Goal: Information Seeking & Learning: Learn about a topic

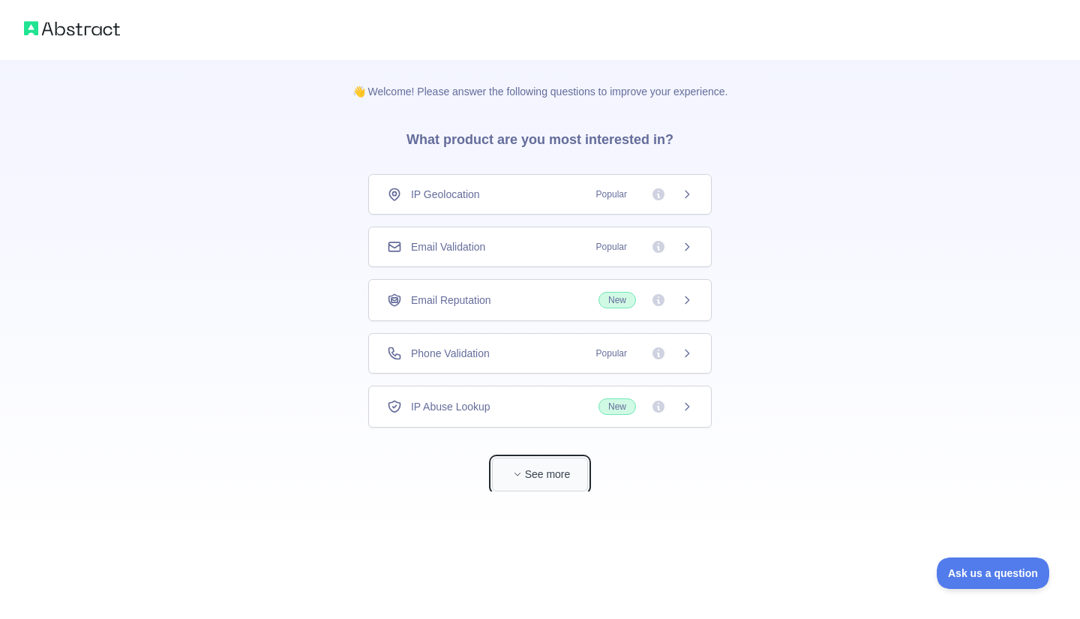
click at [529, 465] on button "See more" at bounding box center [540, 475] width 96 height 34
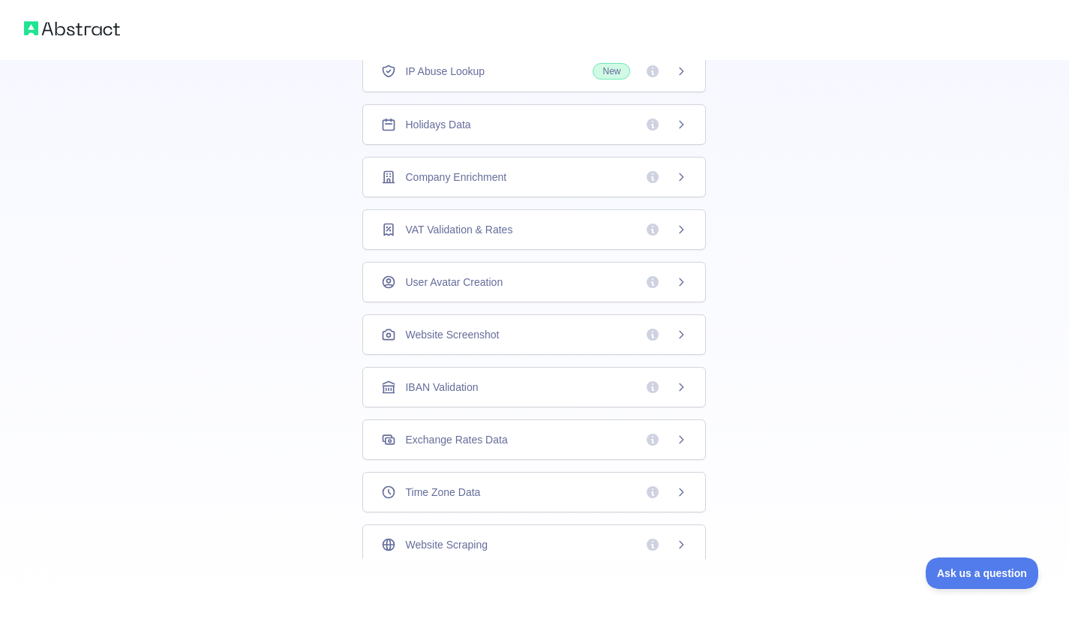
click at [533, 72] on div "IP Abuse Lookup New" at bounding box center [534, 71] width 306 height 17
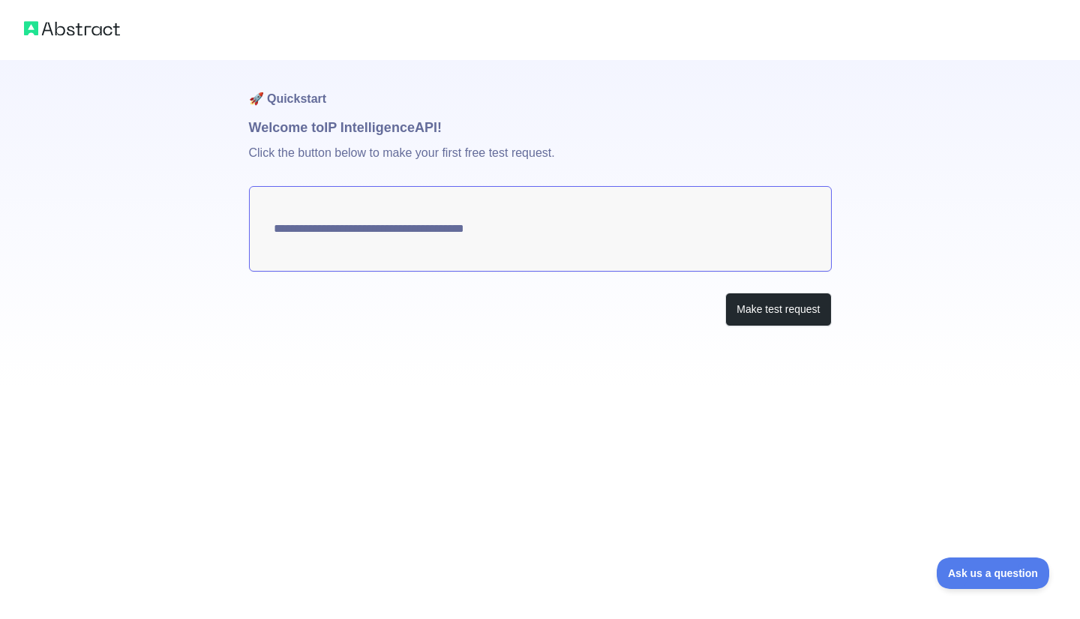
type textarea "**********"
click at [56, 30] on img at bounding box center [72, 28] width 96 height 21
click at [782, 308] on button "Make test request" at bounding box center [778, 310] width 106 height 34
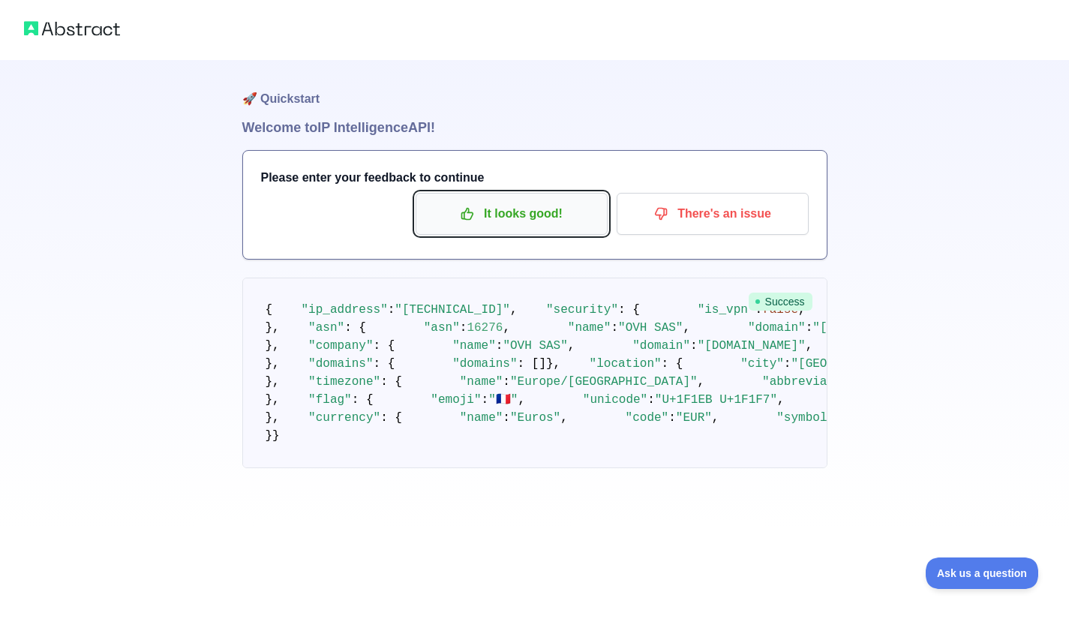
click at [502, 218] on p "It looks good!" at bounding box center [512, 214] width 170 height 26
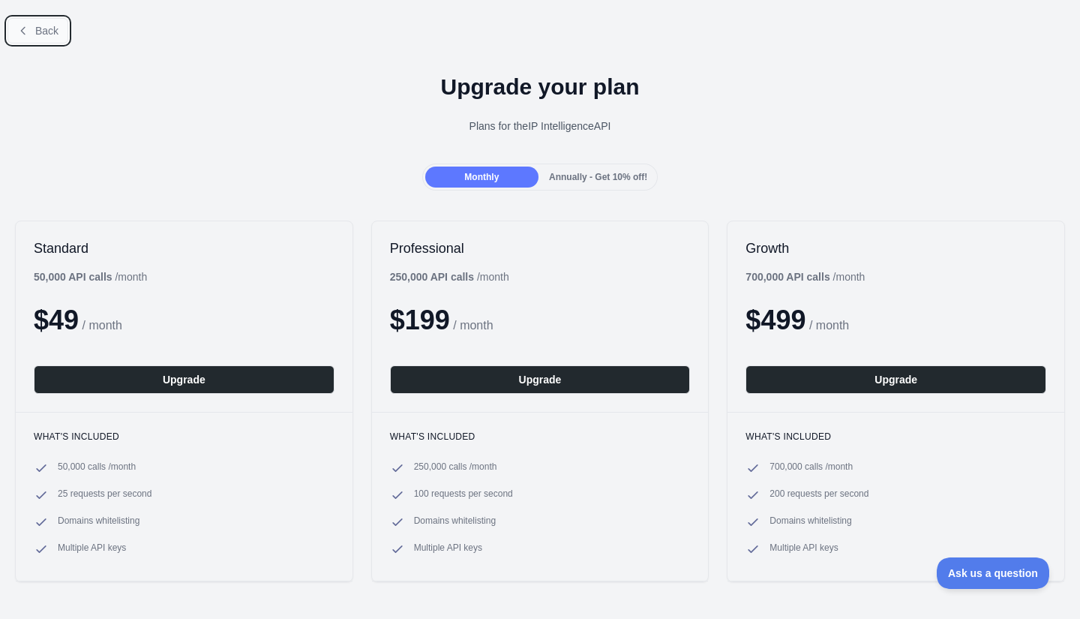
click at [31, 31] on button "Back" at bounding box center [38, 31] width 61 height 26
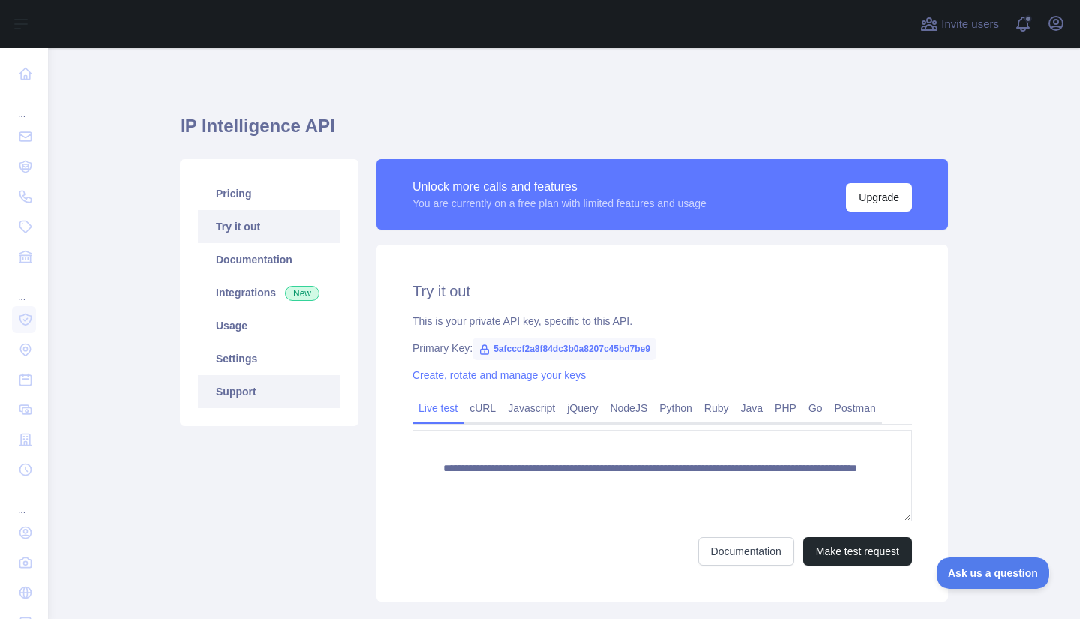
click at [248, 388] on link "Support" at bounding box center [269, 391] width 143 height 33
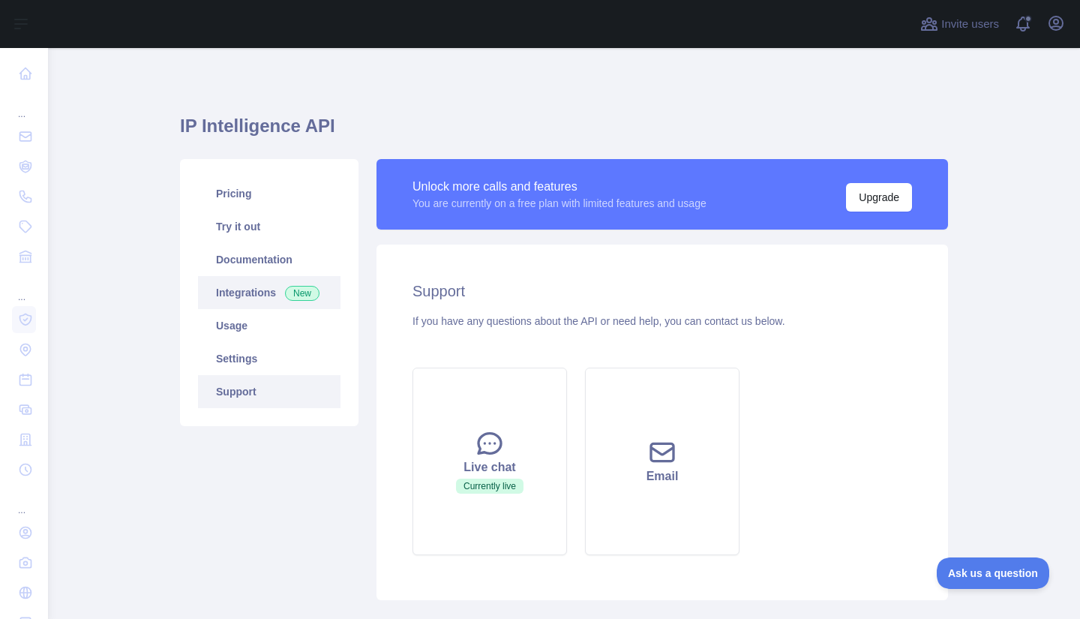
click at [221, 291] on link "Integrations New" at bounding box center [269, 292] width 143 height 33
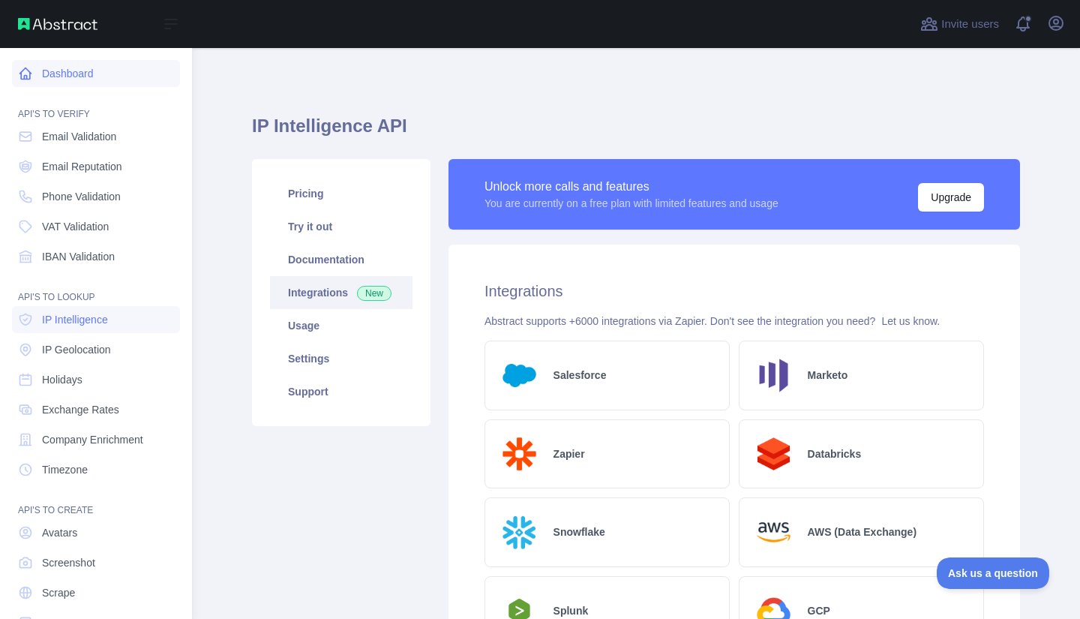
click at [92, 69] on link "Dashboard" at bounding box center [96, 73] width 168 height 27
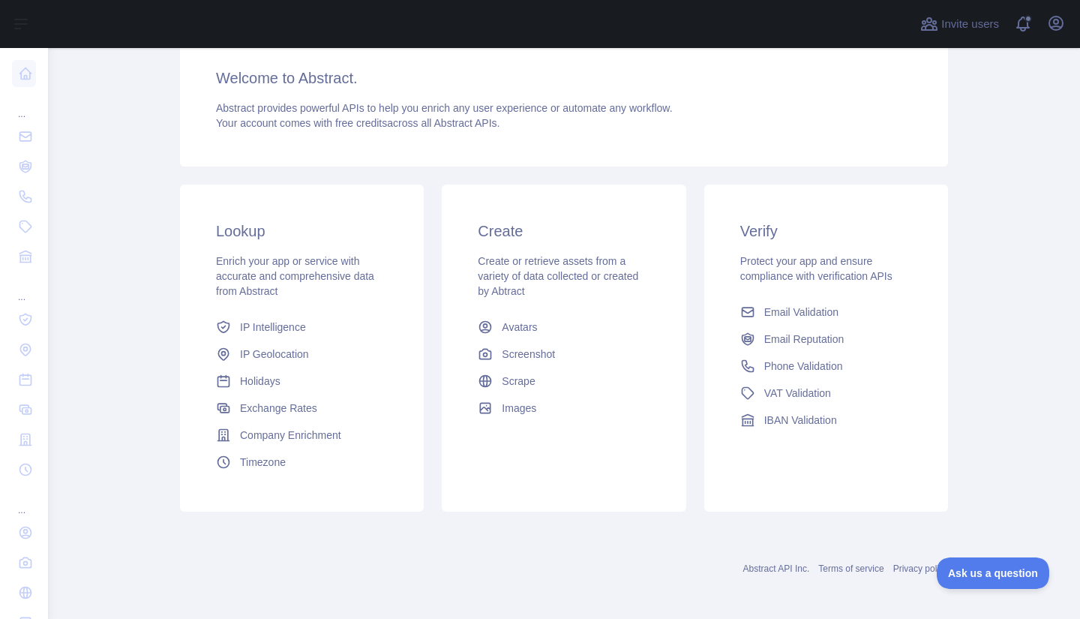
scroll to position [128, 0]
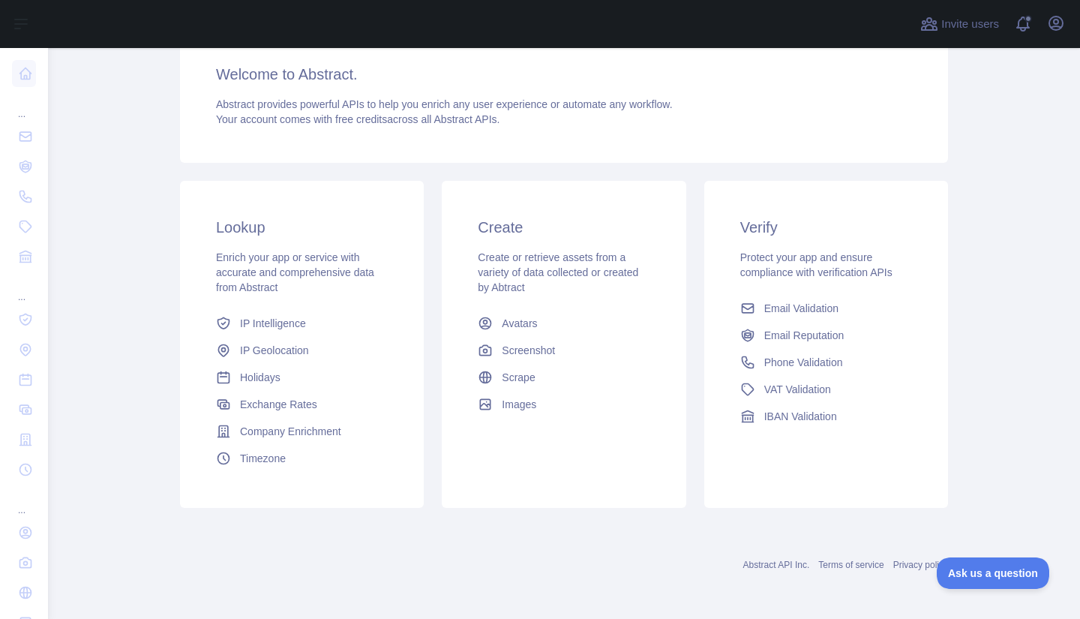
click at [776, 569] on link "Abstract API Inc." at bounding box center [776, 565] width 67 height 11
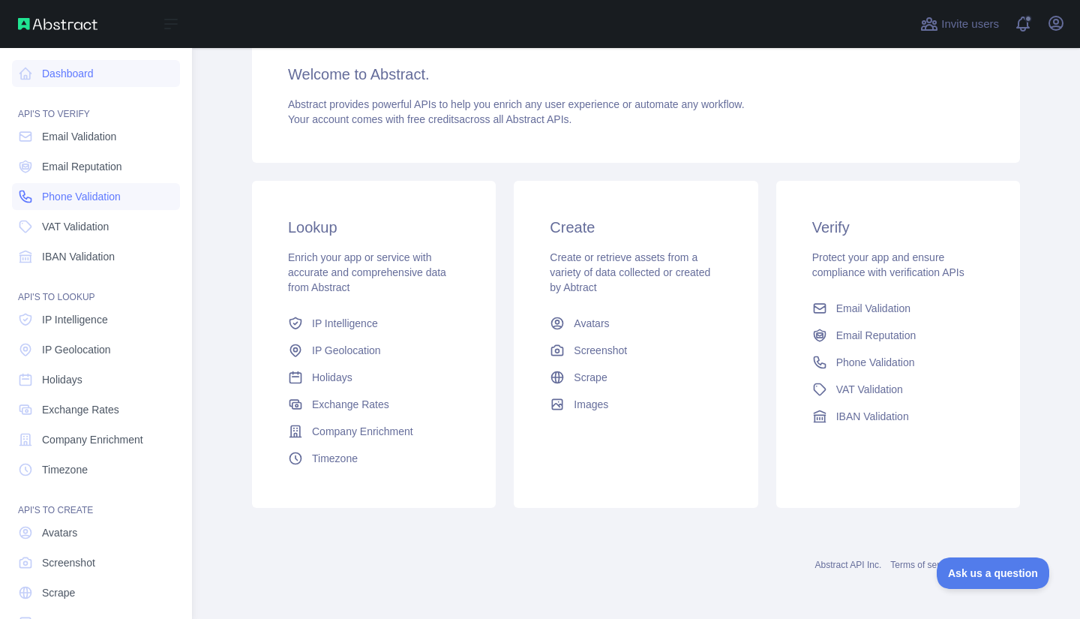
click at [104, 196] on span "Phone Validation" at bounding box center [81, 196] width 79 height 15
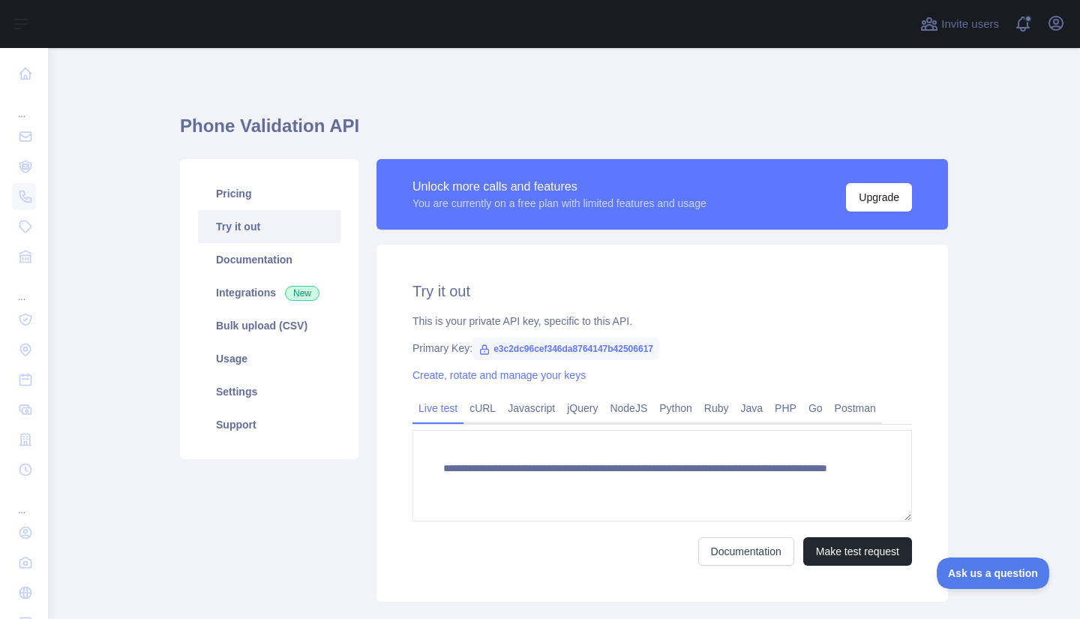
click at [531, 350] on span "e3c2dc96cef346da8764147b42506617" at bounding box center [566, 349] width 187 height 23
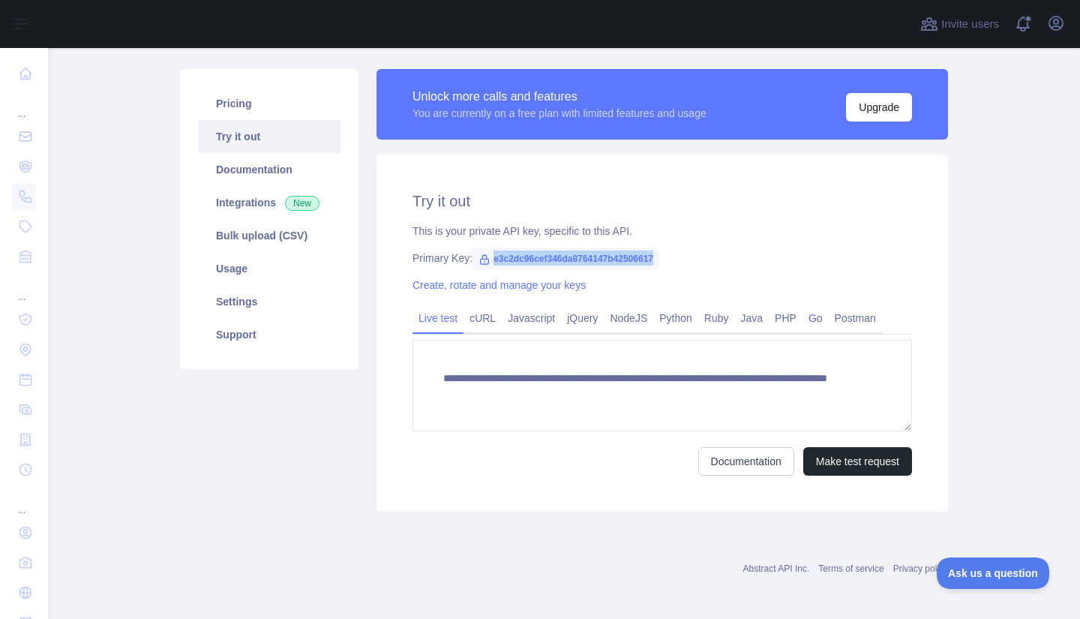
scroll to position [94, 0]
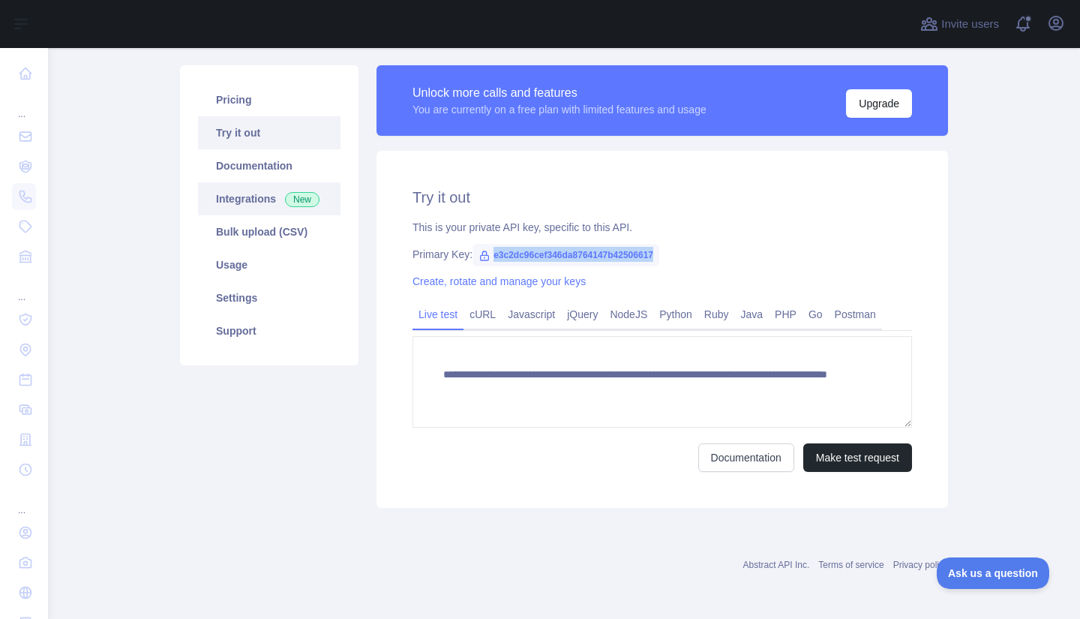
click at [249, 203] on link "Integrations New" at bounding box center [269, 198] width 143 height 33
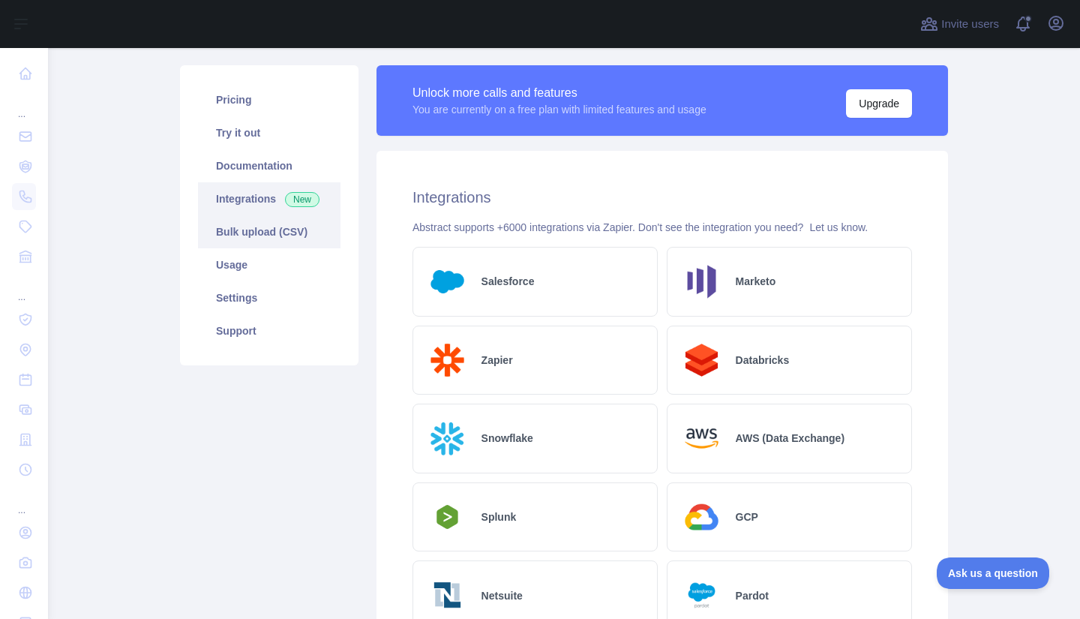
click at [249, 231] on link "Bulk upload (CSV)" at bounding box center [269, 231] width 143 height 33
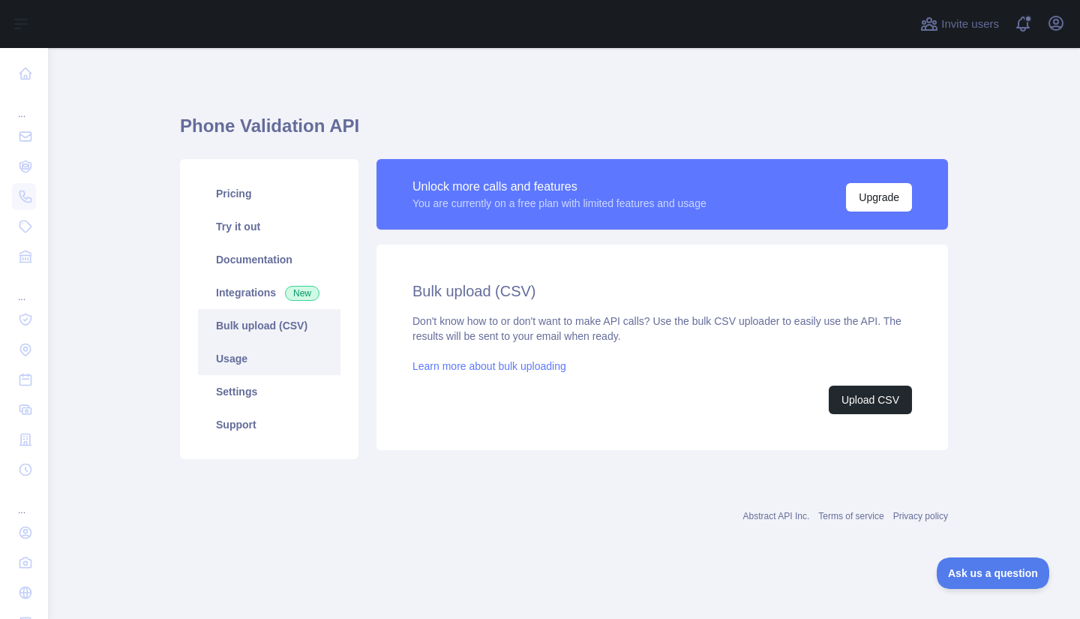
click at [263, 356] on link "Usage" at bounding box center [269, 358] width 143 height 33
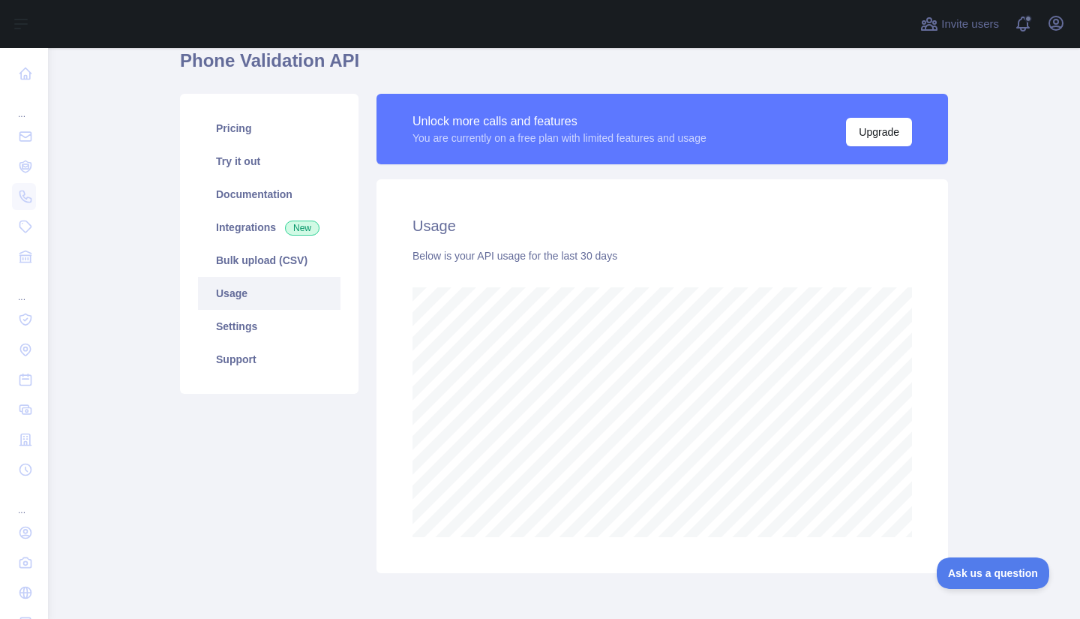
scroll to position [75, 0]
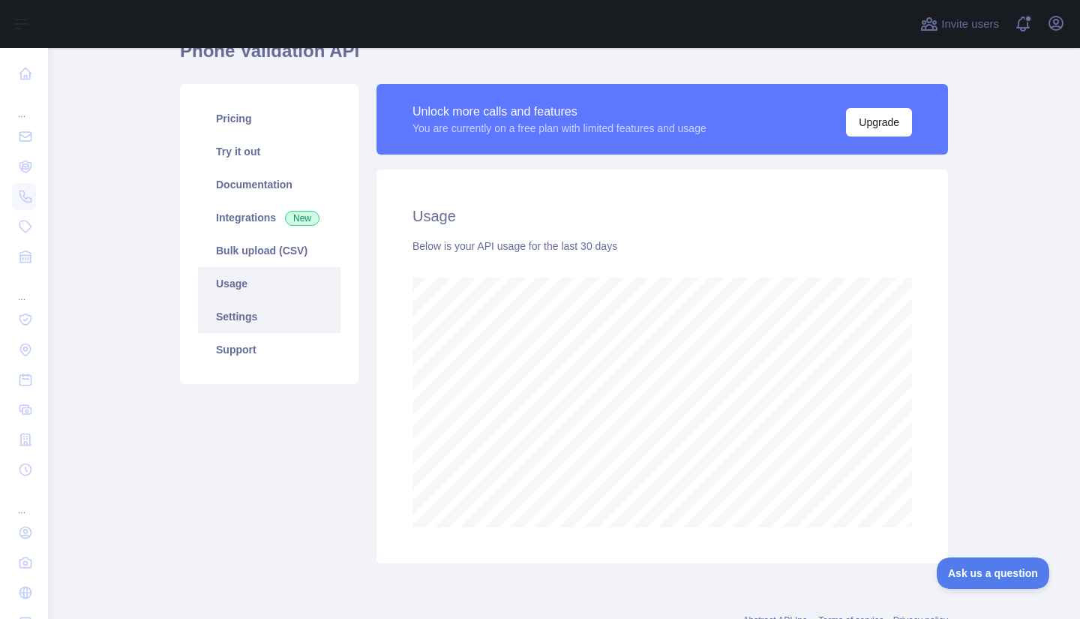
click at [260, 315] on link "Settings" at bounding box center [269, 316] width 143 height 33
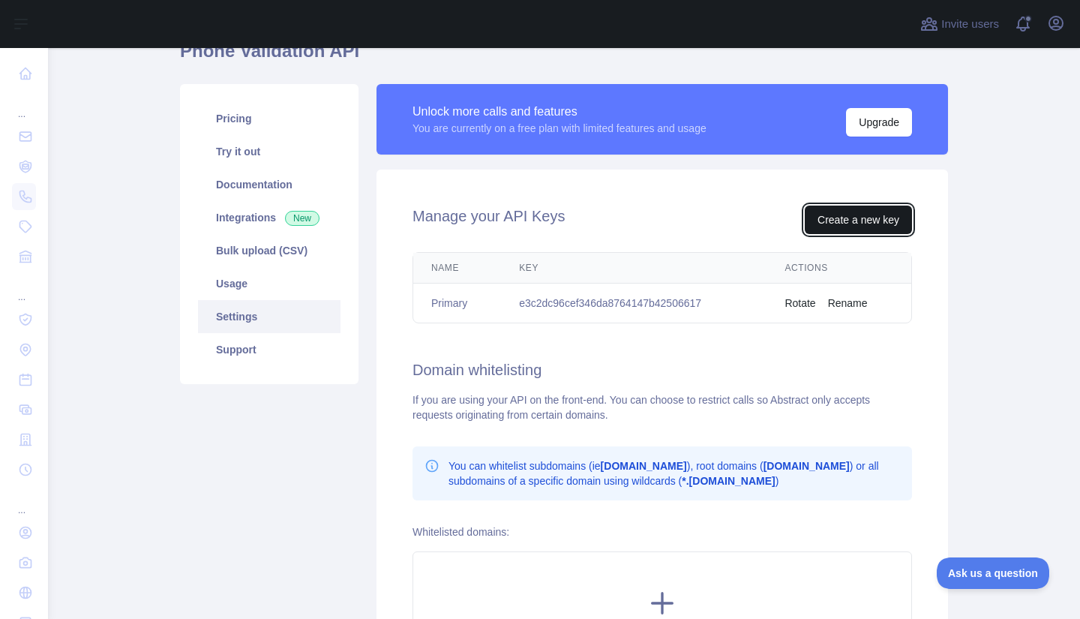
click at [816, 230] on button "Create a new key" at bounding box center [858, 220] width 107 height 29
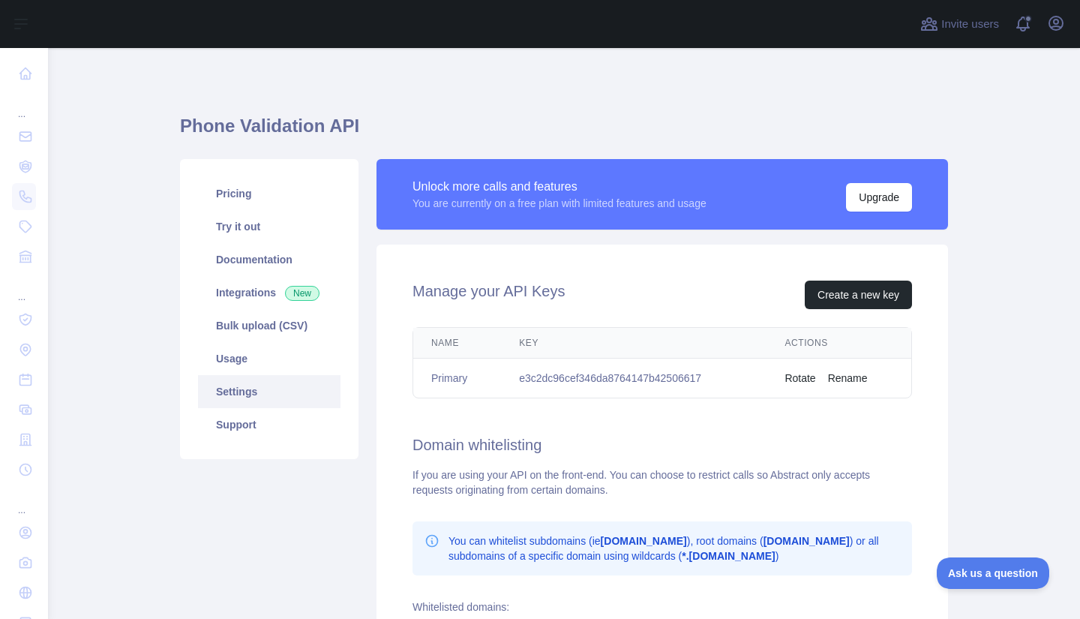
click at [553, 370] on td "e3c2dc96cef346da8764147b42506617" at bounding box center [634, 379] width 266 height 40
click at [553, 371] on td "e3c2dc96cef346da8764147b42506617" at bounding box center [634, 379] width 266 height 40
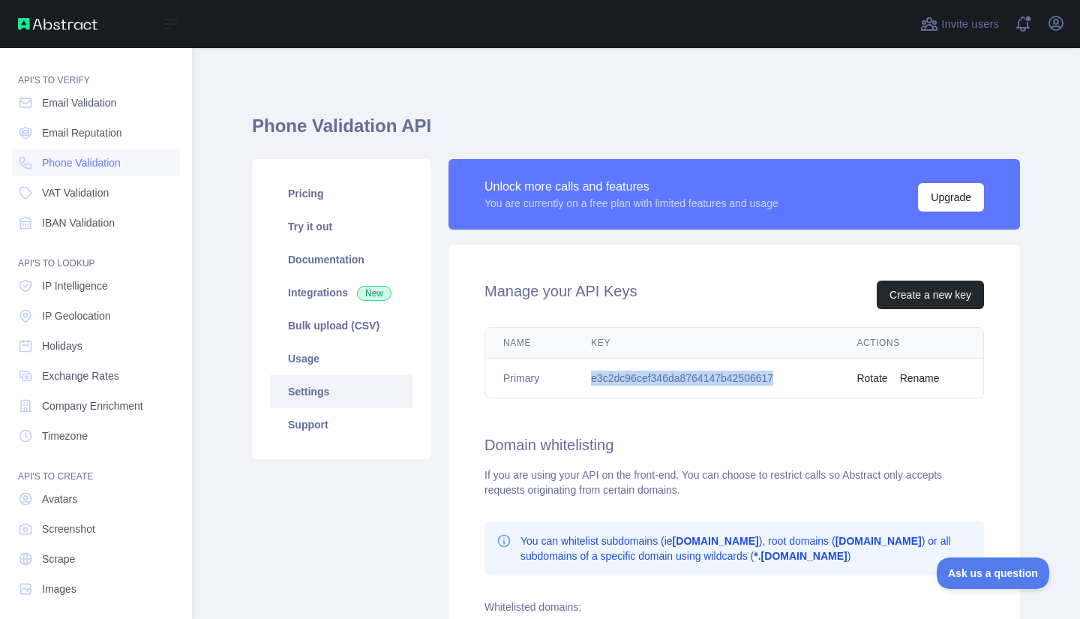
scroll to position [41, 0]
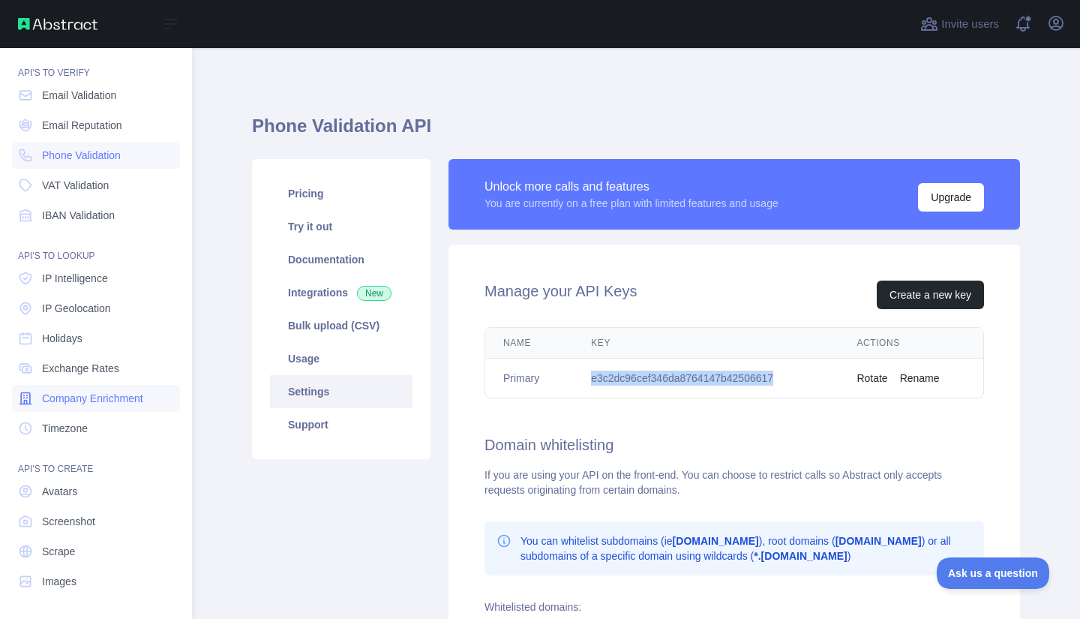
click at [96, 394] on span "Company Enrichment" at bounding box center [92, 398] width 101 height 15
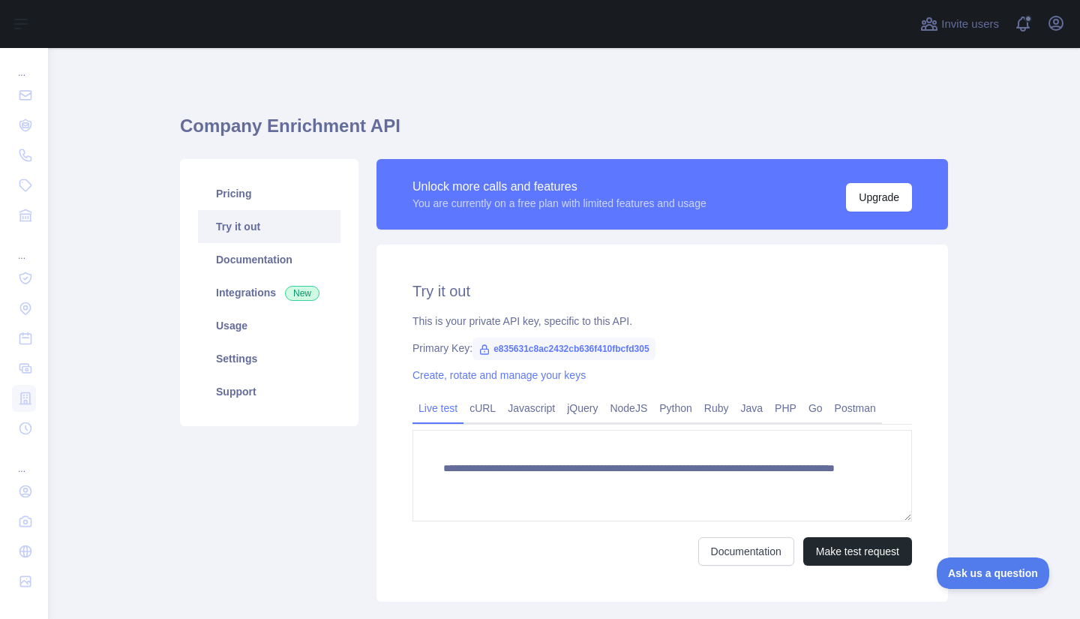
click at [531, 347] on span "e835631c8ac2432cb636f410fbcfd305" at bounding box center [564, 349] width 183 height 23
copy span "e835631c8ac2432cb636f410fbcfd305"
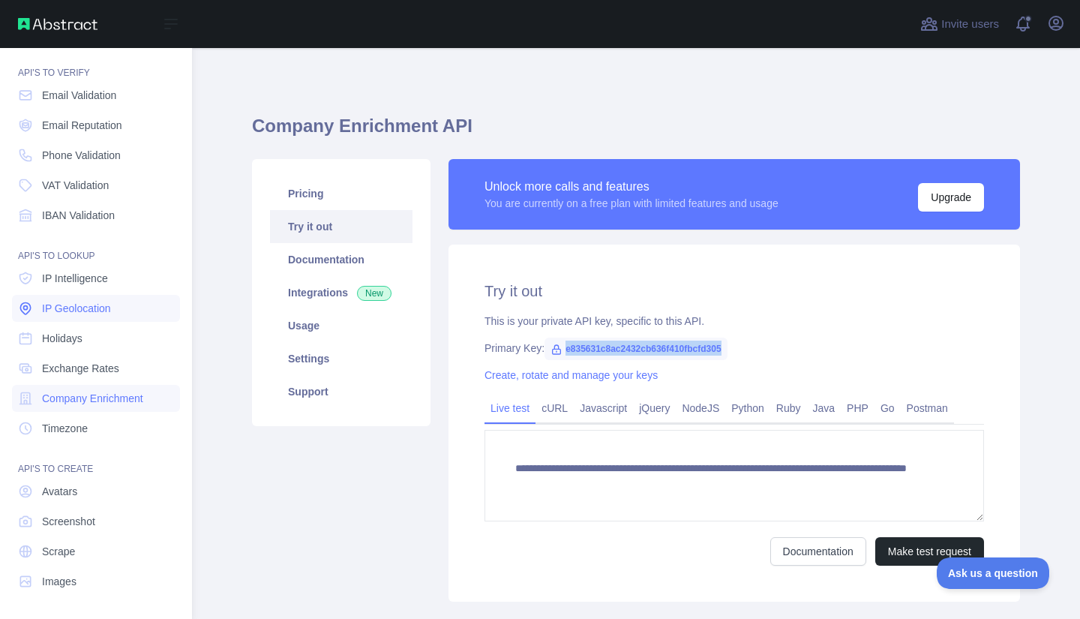
click at [80, 305] on span "IP Geolocation" at bounding box center [76, 308] width 69 height 15
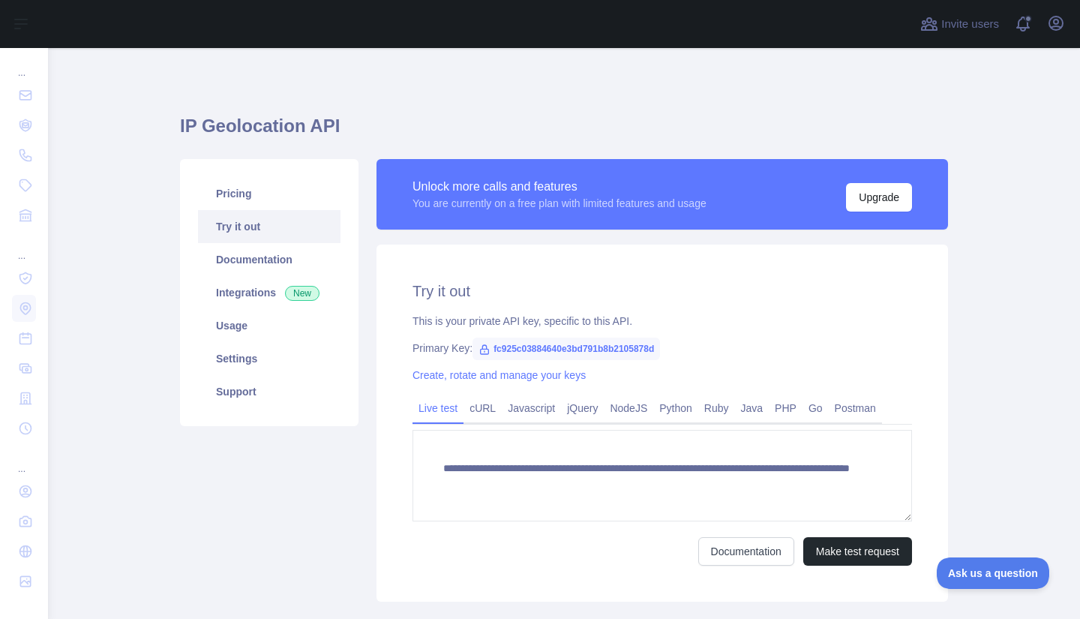
click at [572, 346] on span "fc925c03884640e3bd791b8b2105878d" at bounding box center [567, 349] width 188 height 23
copy span "fc925c03884640e3bd791b8b2105878d"
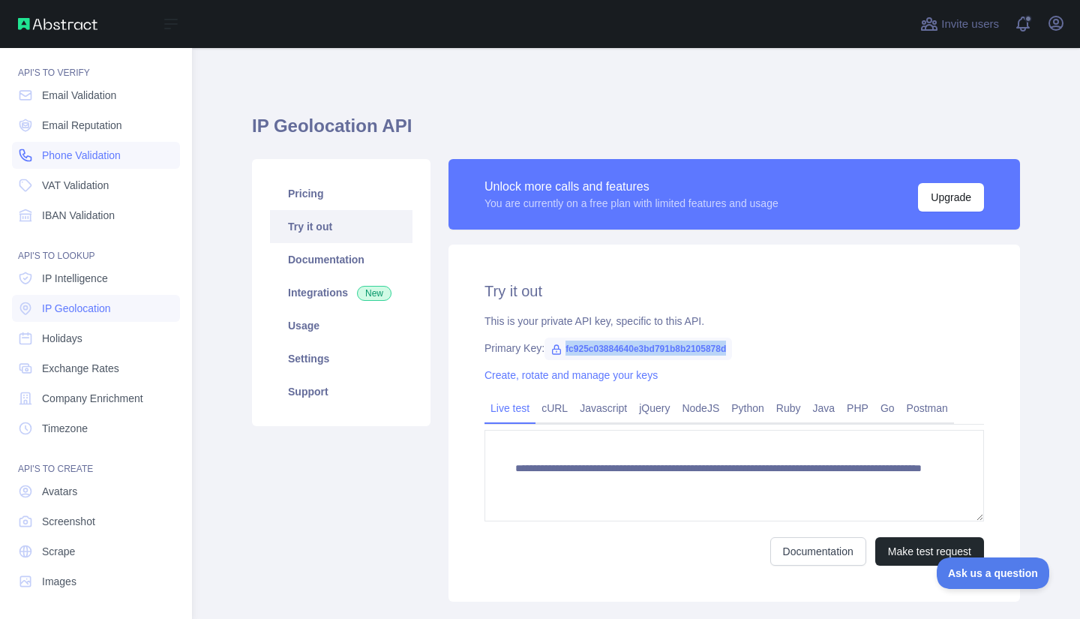
click at [95, 164] on link "Phone Validation" at bounding box center [96, 155] width 168 height 27
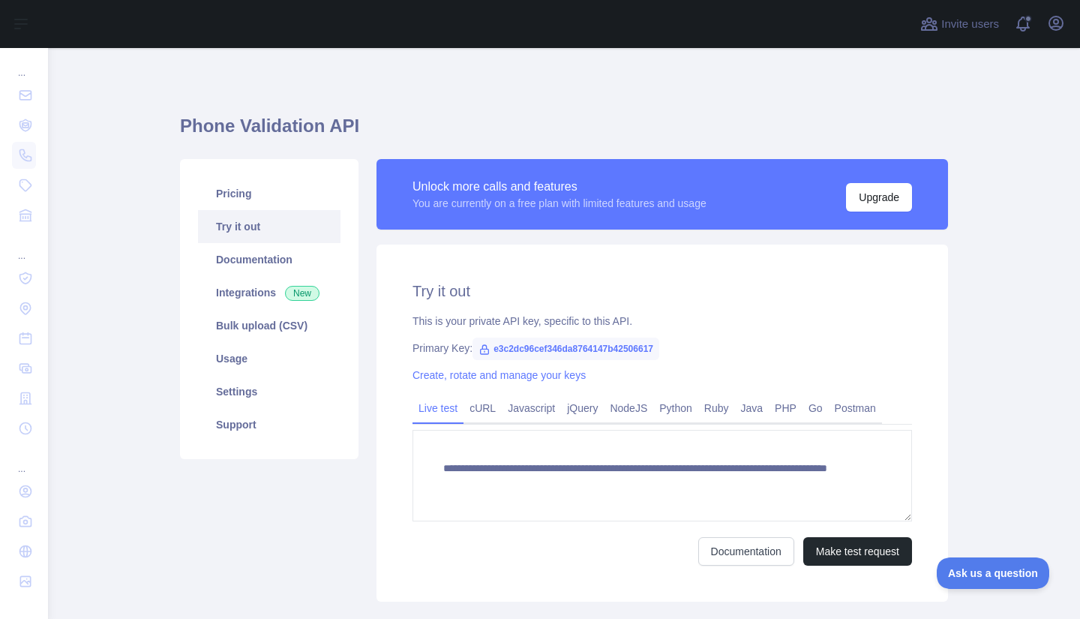
click at [545, 345] on span "e3c2dc96cef346da8764147b42506617" at bounding box center [566, 349] width 187 height 23
copy span "e3c2dc96cef346da8764147b42506617"
